Goal: Use online tool/utility: Utilize a website feature to perform a specific function

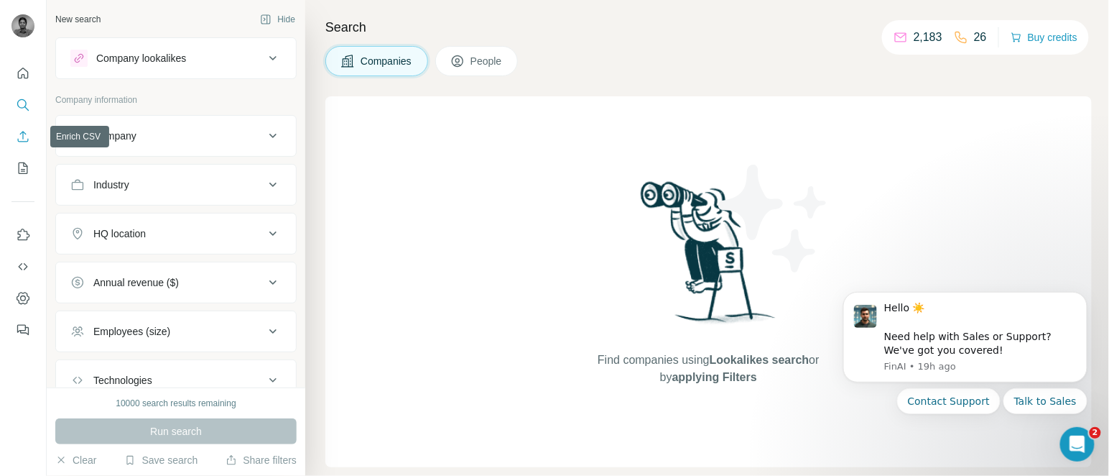
click at [28, 138] on icon "Enrich CSV" at bounding box center [23, 136] width 14 height 14
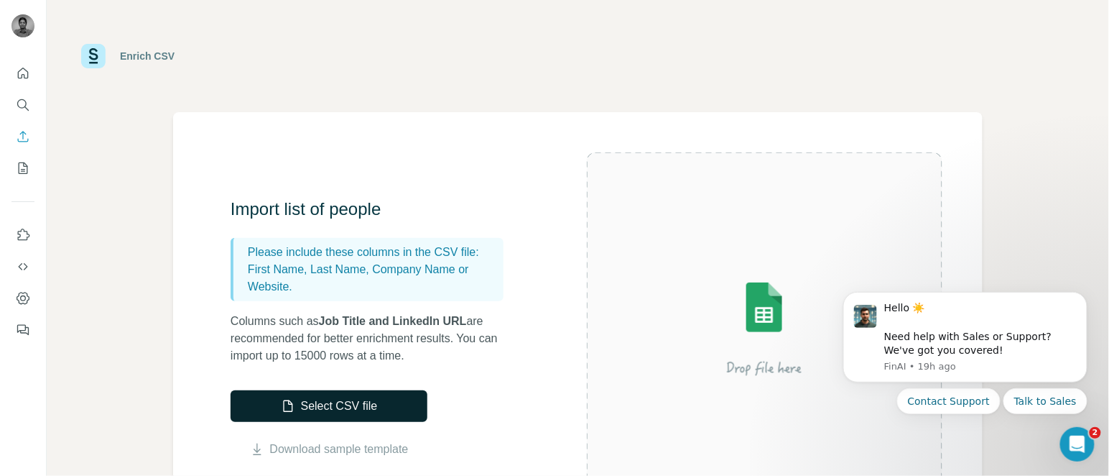
click at [381, 399] on button "Select CSV file" at bounding box center [329, 406] width 197 height 32
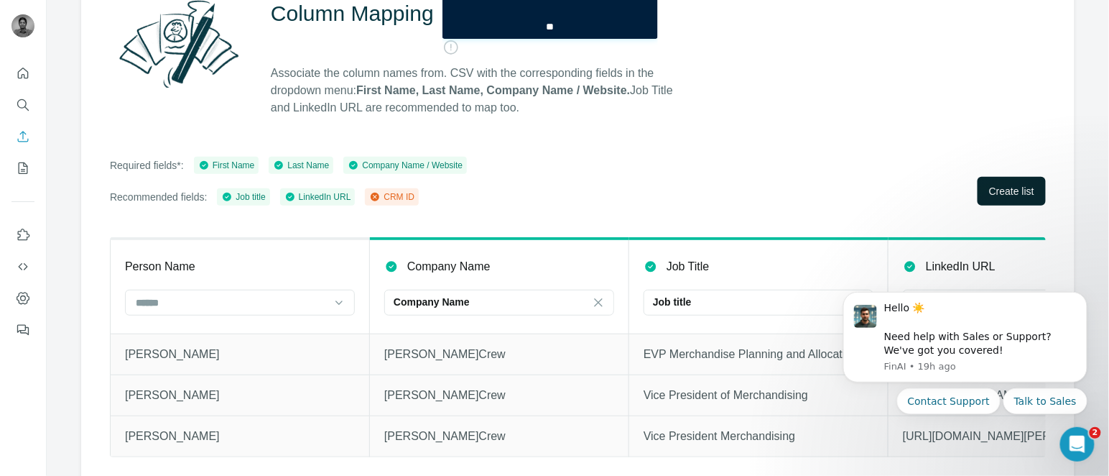
scroll to position [154, 0]
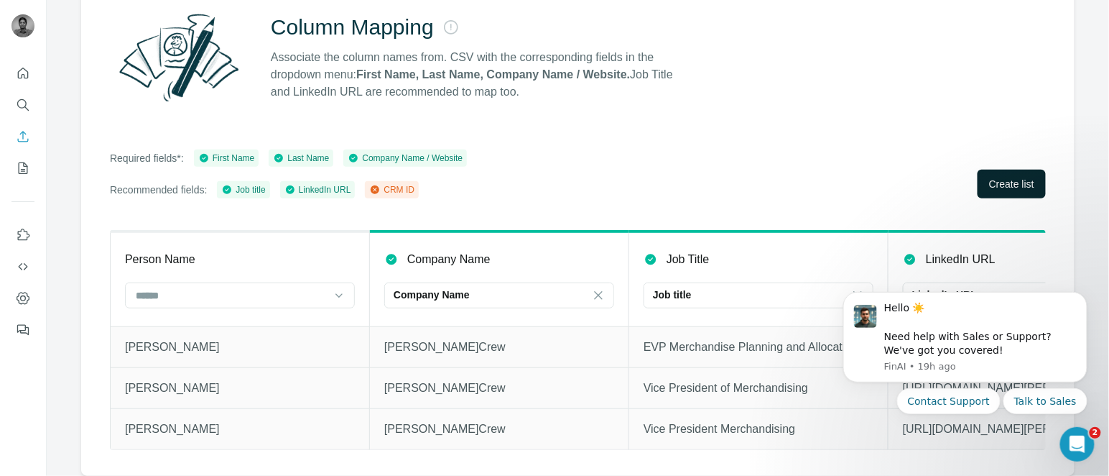
click at [993, 183] on button "Create list" at bounding box center [1012, 184] width 68 height 29
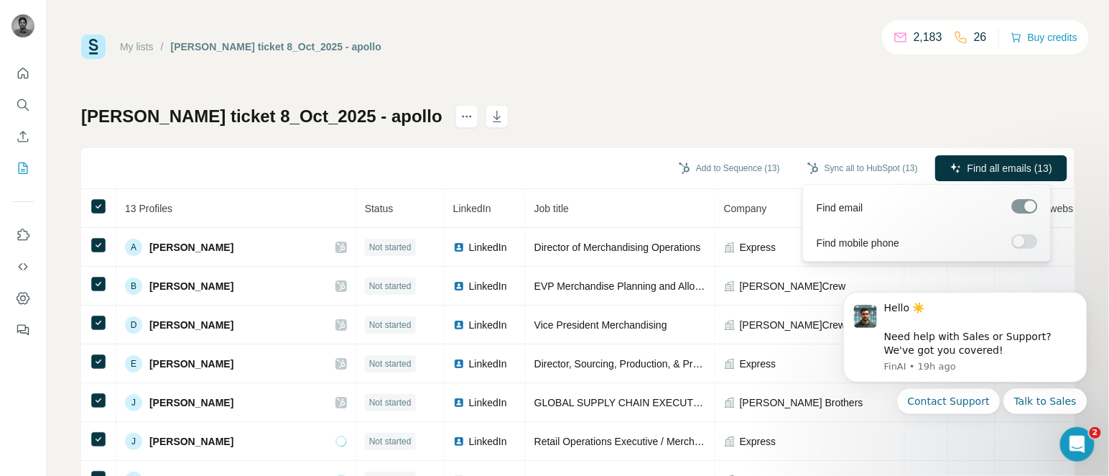
click at [1028, 241] on label at bounding box center [1025, 241] width 26 height 14
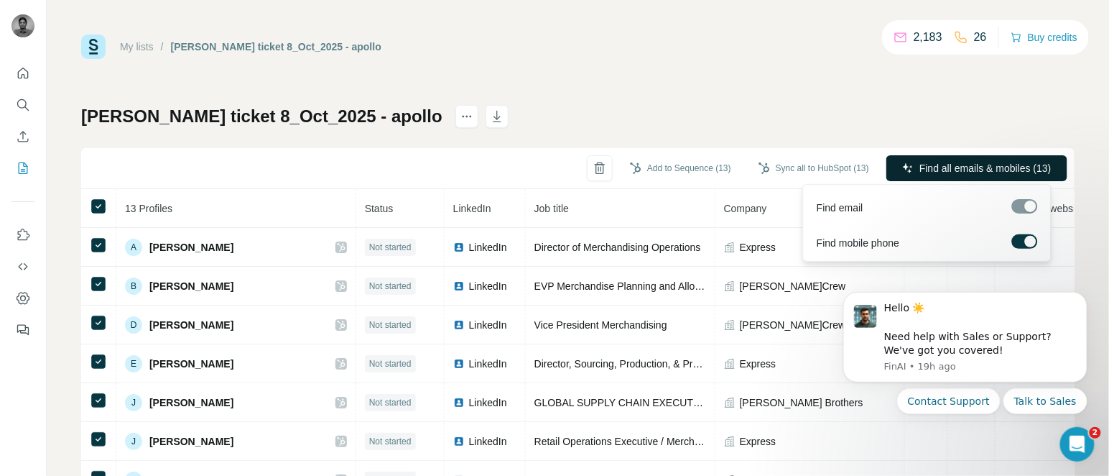
click at [932, 167] on span "Find all emails & mobiles (13)" at bounding box center [985, 168] width 132 height 14
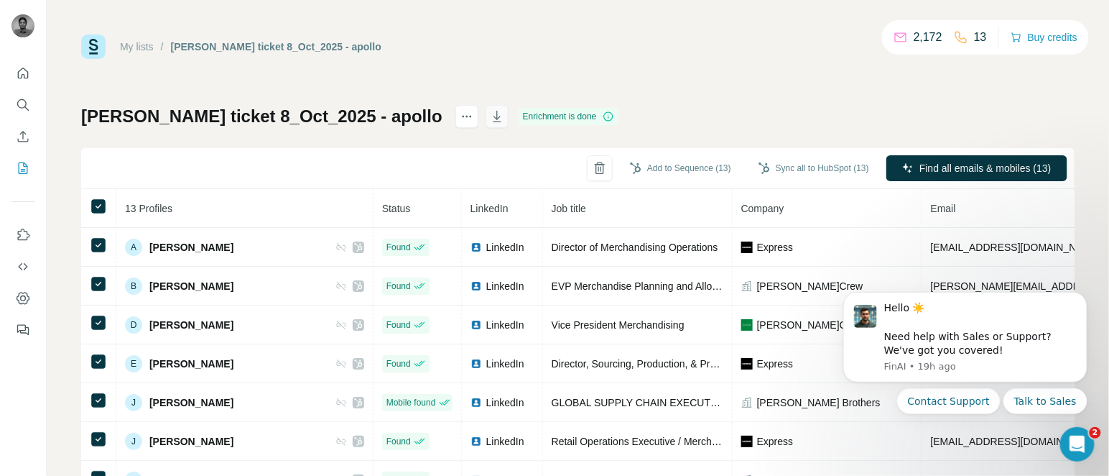
click at [490, 112] on icon "button" at bounding box center [497, 116] width 14 height 14
